Goal: Transaction & Acquisition: Book appointment/travel/reservation

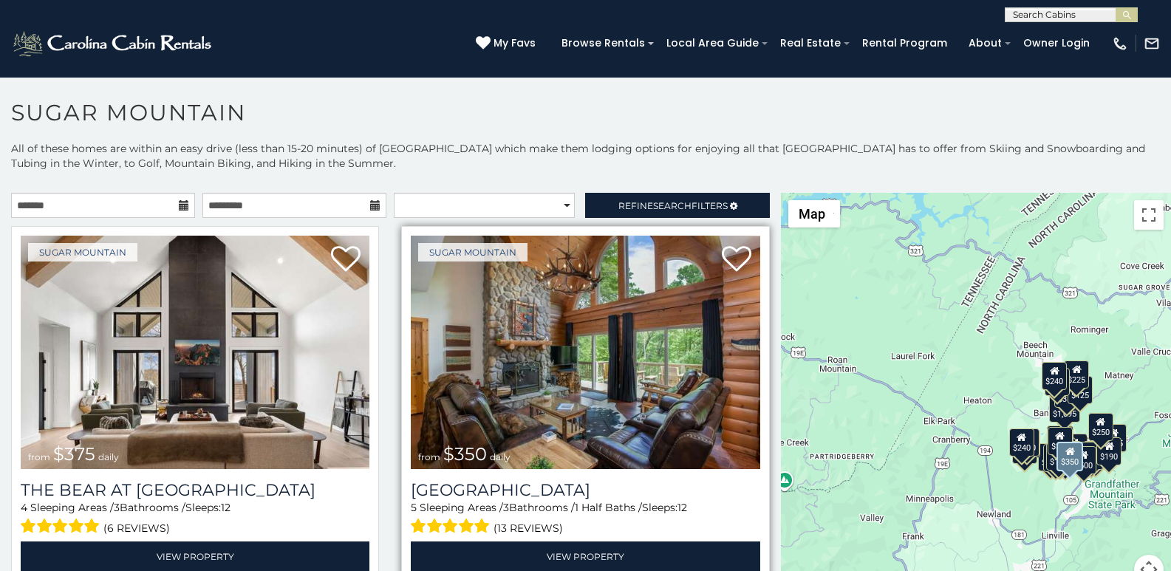
scroll to position [31, 0]
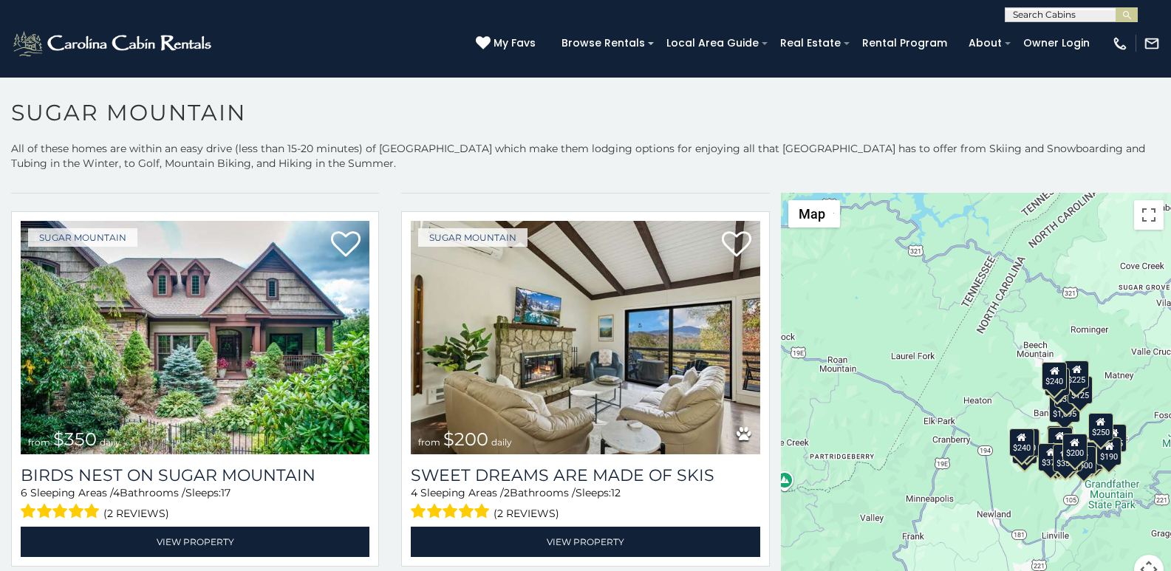
scroll to position [6, 0]
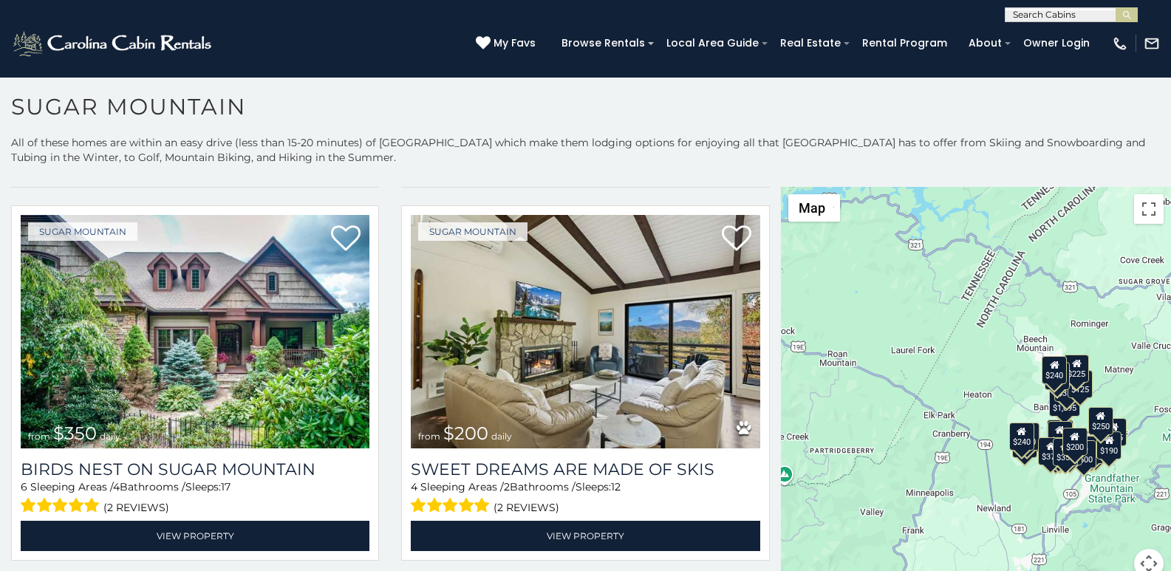
click at [406, 162] on p "All of these homes are within an easy drive (less than 15-20 minutes) of [GEOGR…" at bounding box center [585, 157] width 1171 height 44
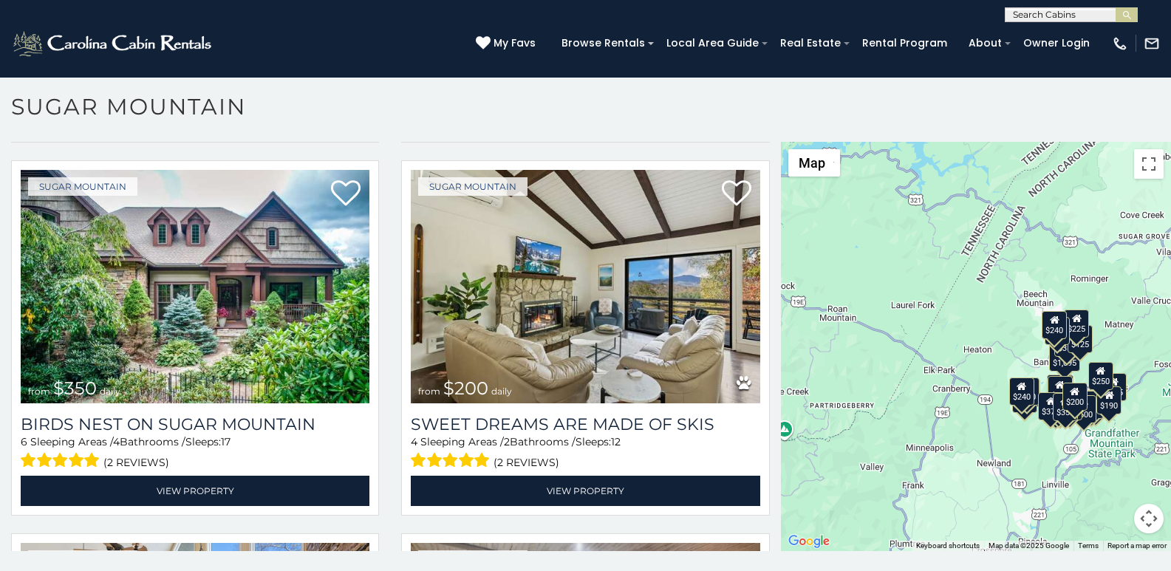
scroll to position [0, 0]
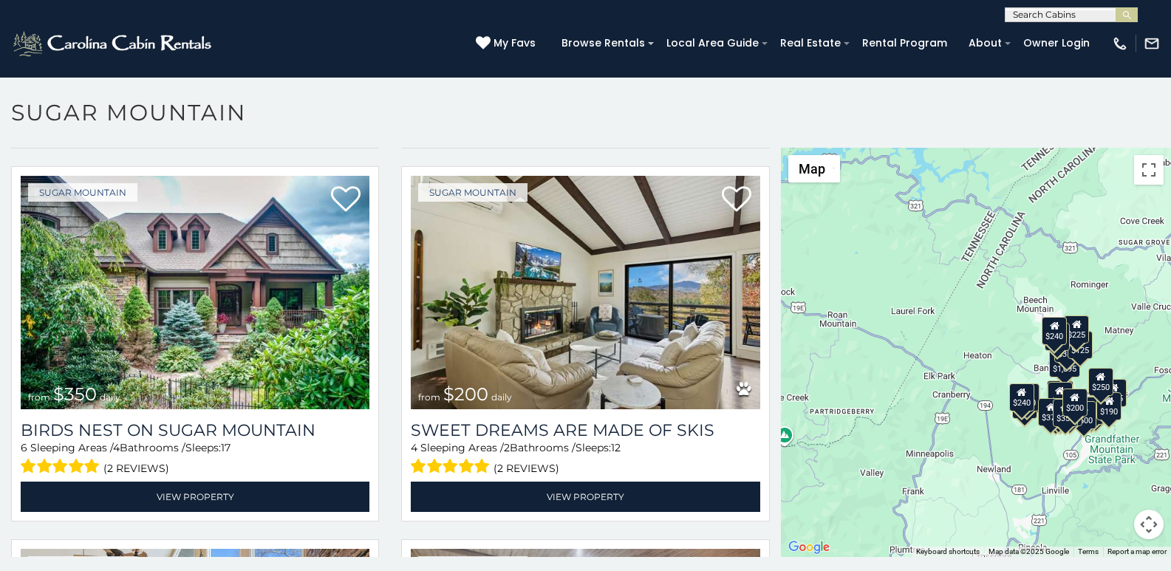
click at [424, 4] on div "**********" at bounding box center [585, 11] width 1171 height 22
click at [432, 26] on div "[PHONE_NUMBER] My Favs Browse Rentals Local Area Guide Activities & Attractions…" at bounding box center [585, 49] width 1171 height 55
click at [1124, 11] on img "submit" at bounding box center [1127, 15] width 11 height 11
